Goal: Information Seeking & Learning: Learn about a topic

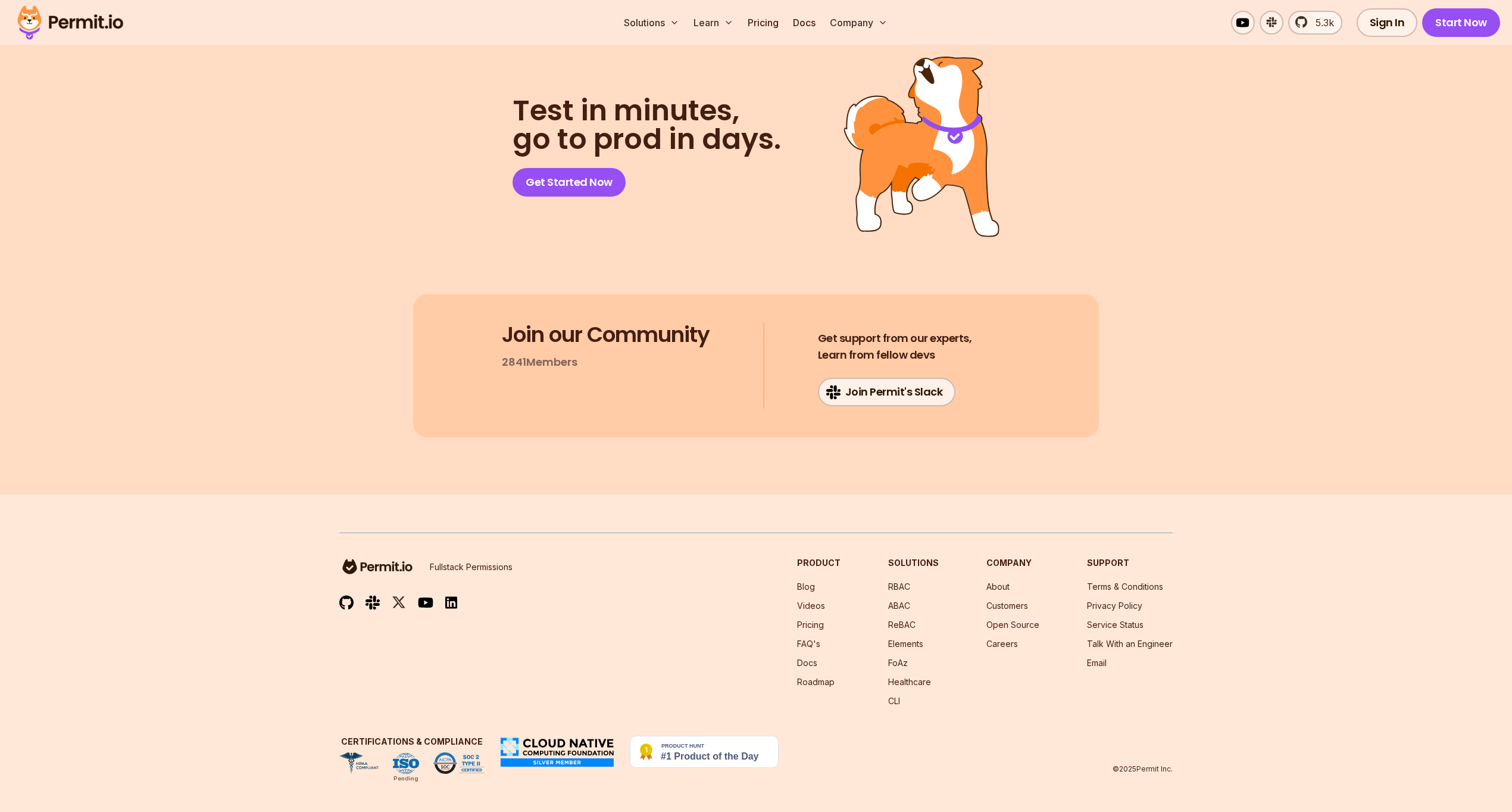
scroll to position [9805, 0]
click at [110, 26] on img at bounding box center [71, 23] width 117 height 41
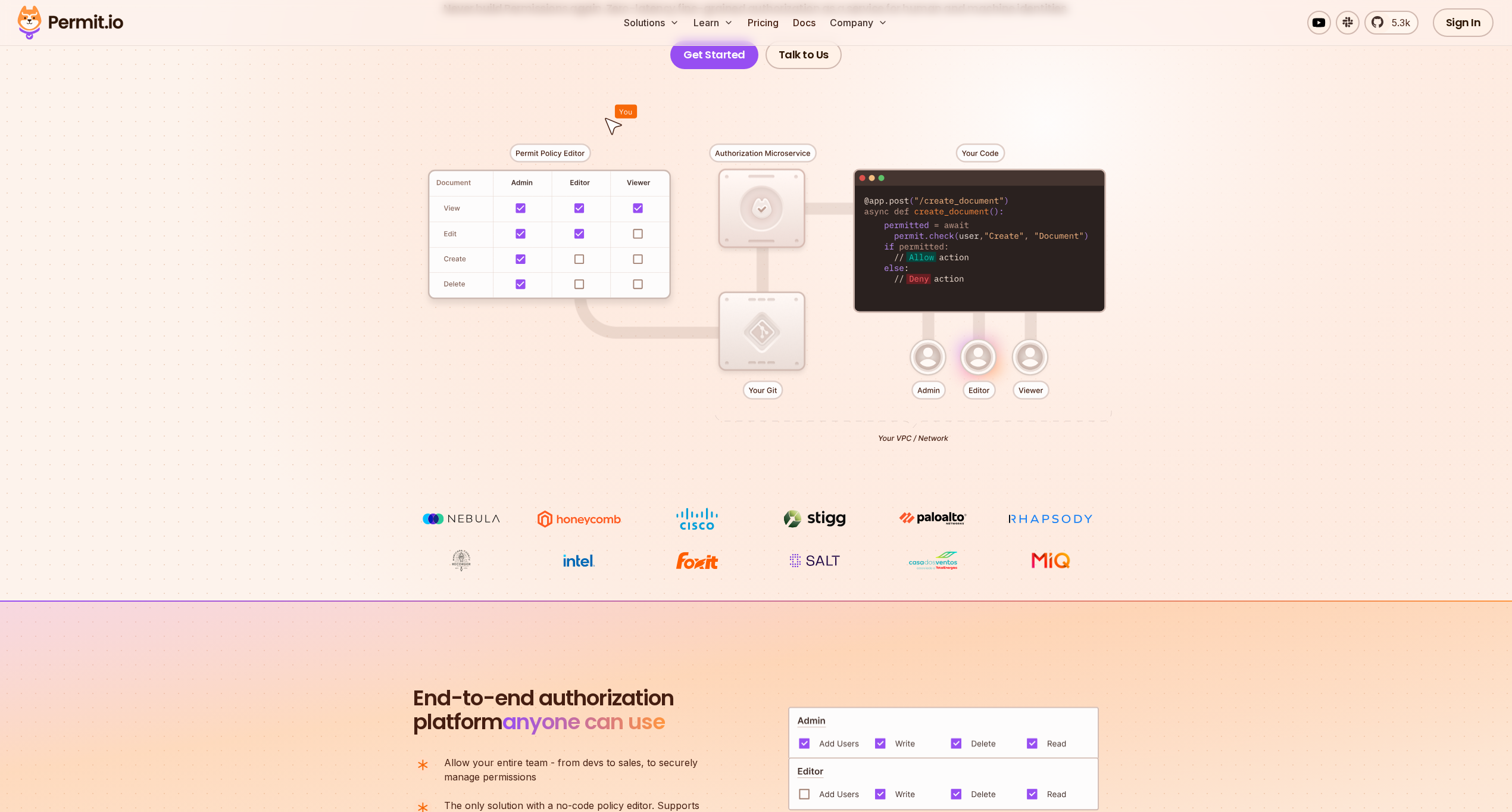
scroll to position [218, 0]
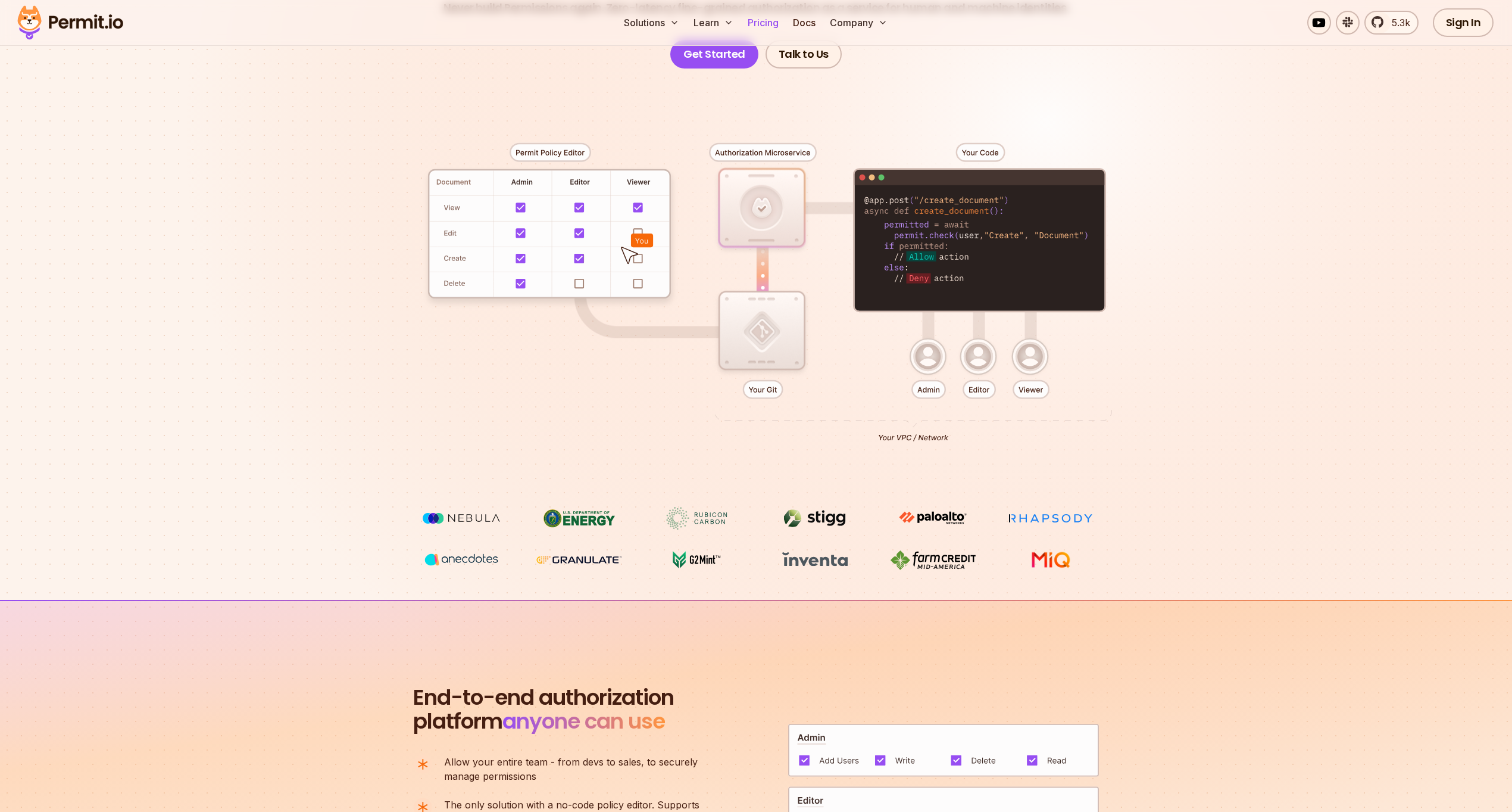
click at [767, 15] on link "Pricing" at bounding box center [763, 22] width 41 height 24
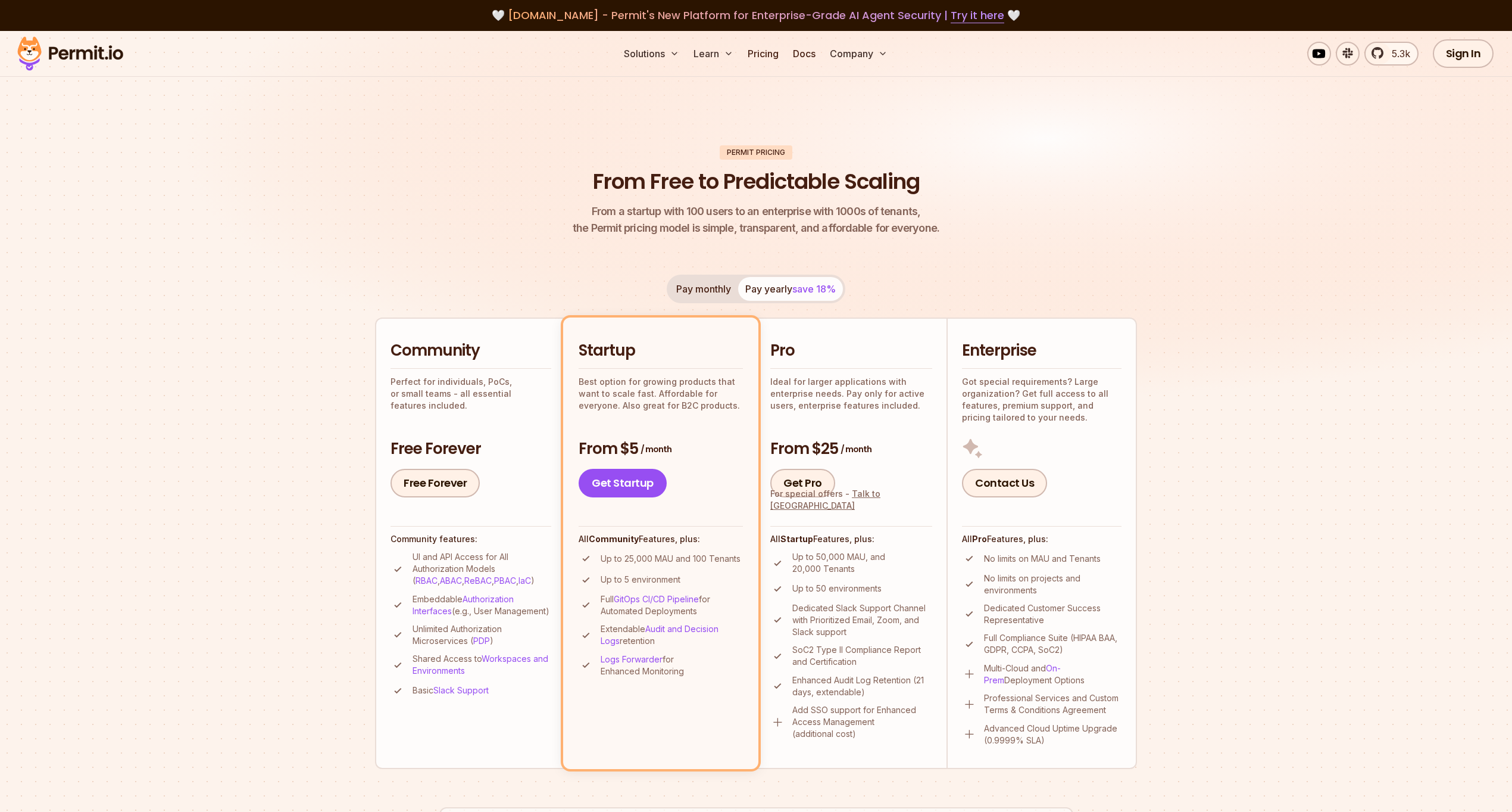
click at [174, 309] on img at bounding box center [756, 232] width 1512 height 404
click at [720, 97] on link "Videos" at bounding box center [747, 89] width 118 height 33
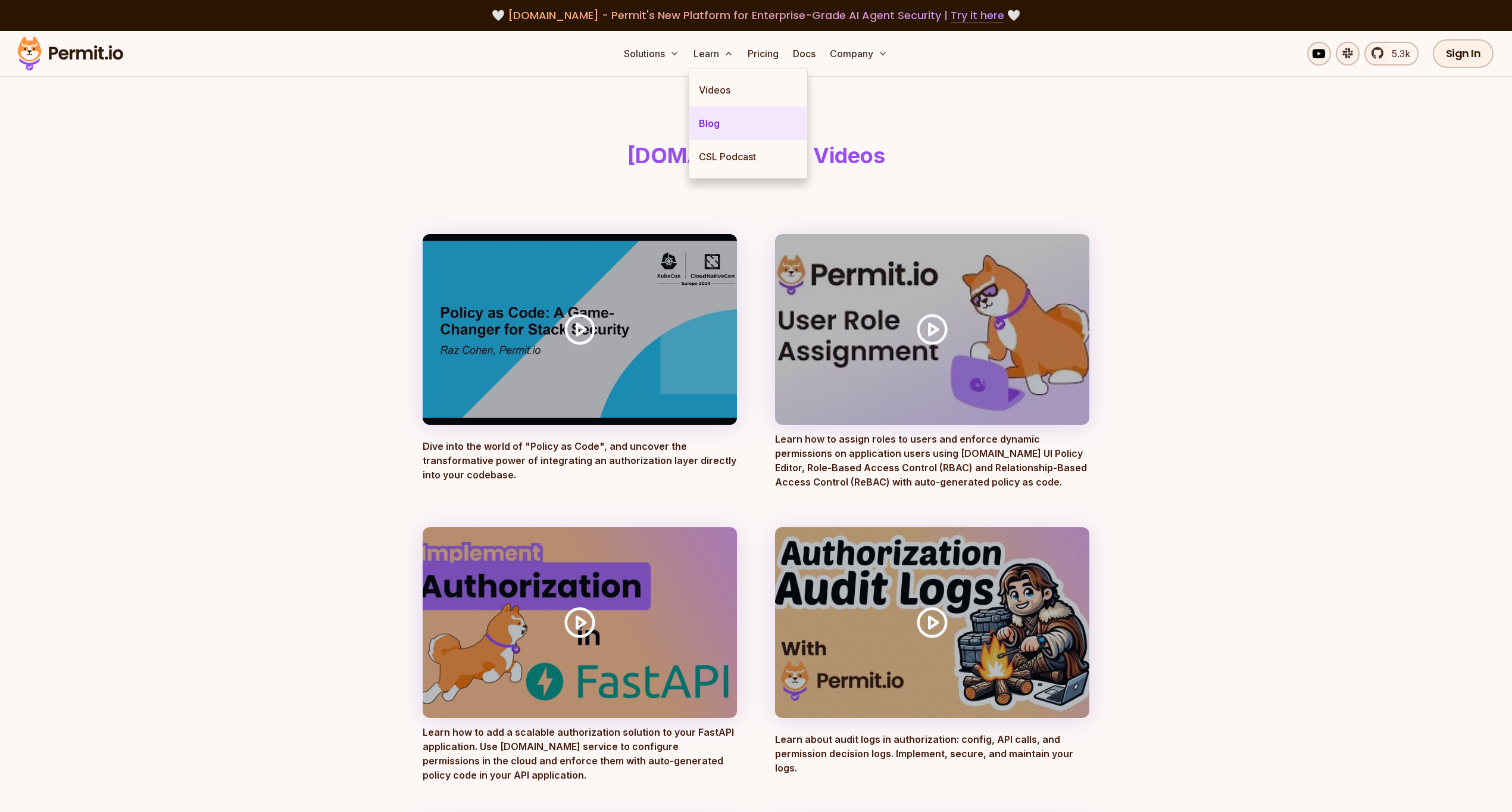
click at [724, 120] on link "Blog" at bounding box center [747, 123] width 118 height 33
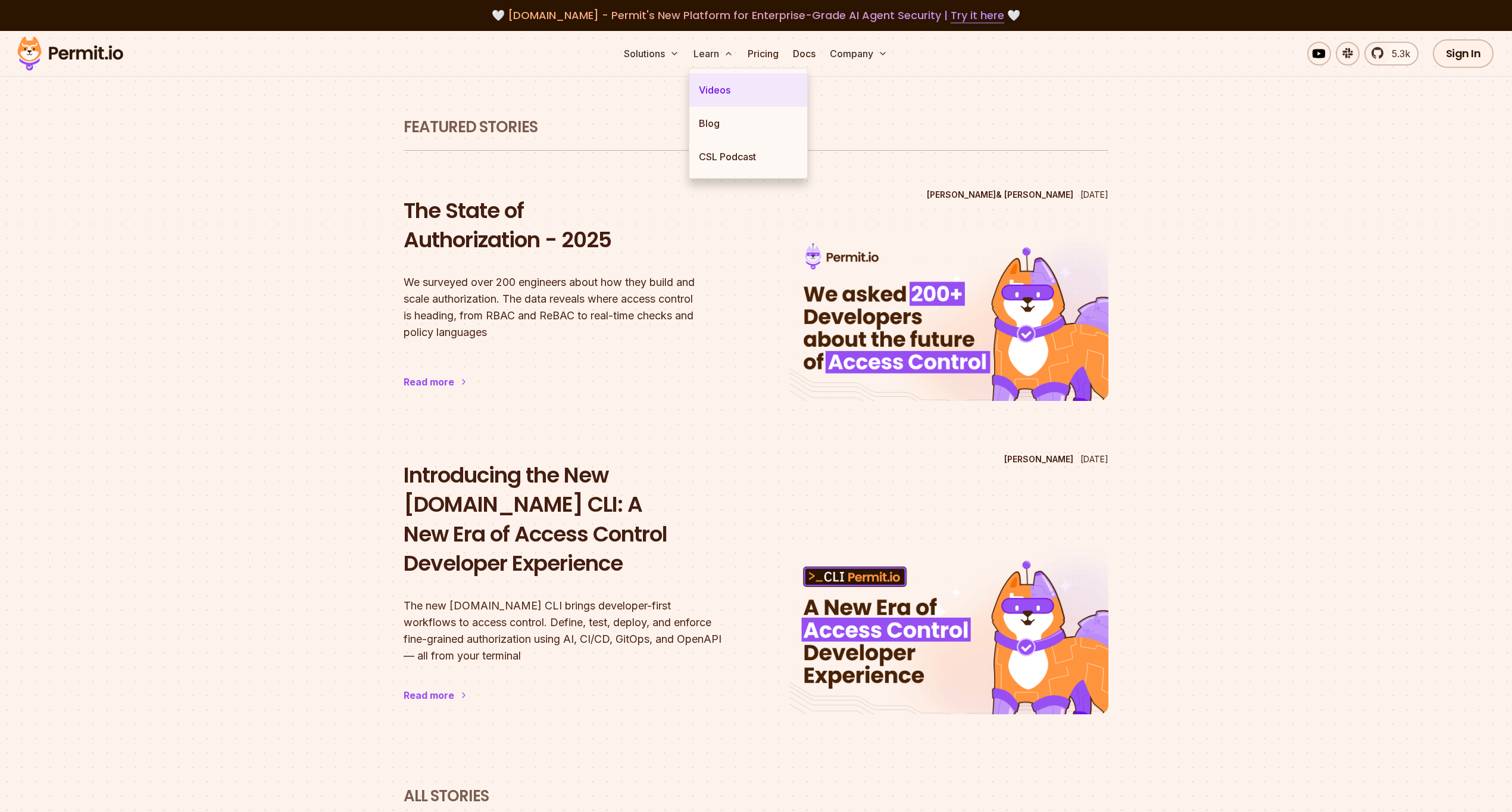
click at [714, 90] on link "Videos" at bounding box center [747, 89] width 118 height 33
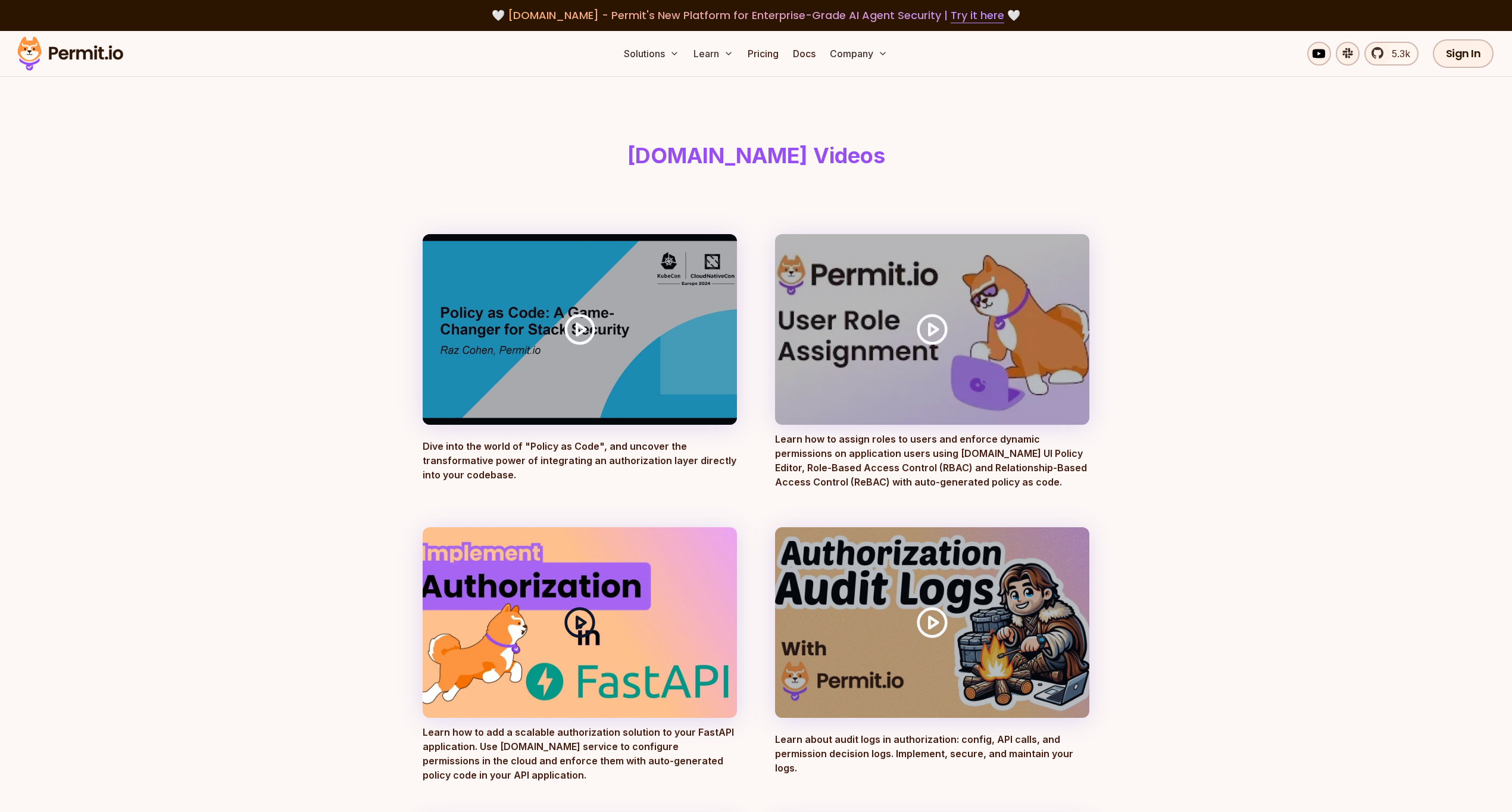
click at [579, 622] on icon at bounding box center [579, 622] width 33 height 33
